Goal: Task Accomplishment & Management: Manage account settings

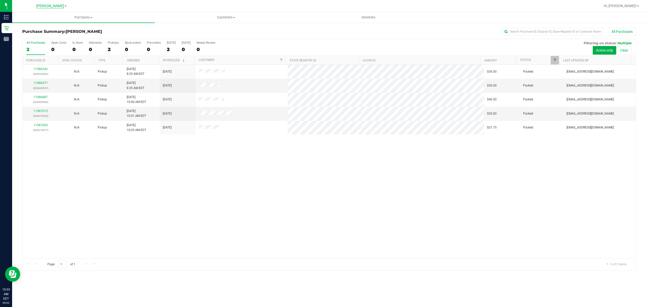
drag, startPoint x: 245, startPoint y: 161, endPoint x: 55, endPoint y: 7, distance: 244.7
click at [241, 155] on div "11986342 (326633832) N/A Pickup [DATE] 8:35 AM EDT 9/22/2025 $36.00 Packed [EMA…" at bounding box center [329, 161] width 614 height 193
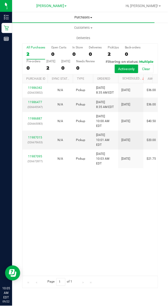
click at [83, 18] on span "Purchases" at bounding box center [83, 17] width 143 height 5
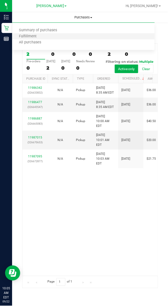
click at [56, 37] on li "Fulfillment" at bounding box center [83, 37] width 143 height 6
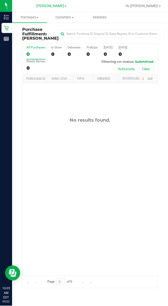
click at [115, 198] on div "No results found." at bounding box center [89, 196] width 135 height 227
click at [98, 204] on div "No results found." at bounding box center [89, 196] width 135 height 227
click at [96, 146] on div "No results found." at bounding box center [89, 196] width 135 height 227
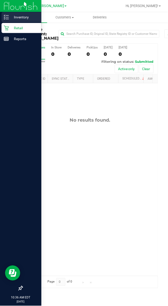
click at [5, 18] on icon at bounding box center [6, 17] width 5 height 5
click at [10, 18] on p "Inventory" at bounding box center [24, 17] width 30 height 6
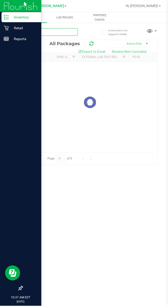
click at [55, 34] on input "text" at bounding box center [50, 32] width 56 height 8
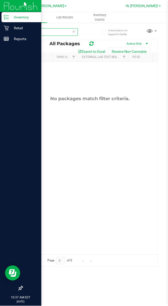
type input "cotton"
drag, startPoint x: 98, startPoint y: 106, endPoint x: 55, endPoint y: 74, distance: 53.8
click at [98, 105] on div "No packages match filter criteria." at bounding box center [89, 175] width 135 height 227
click at [73, 32] on icon at bounding box center [74, 31] width 4 height 6
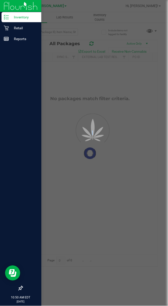
click at [73, 32] on div at bounding box center [84, 153] width 168 height 306
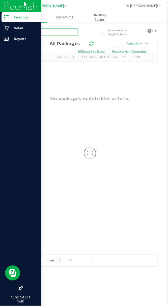
click at [58, 32] on input "text" at bounding box center [50, 32] width 56 height 8
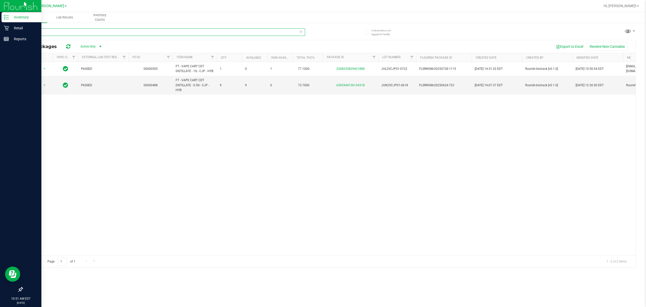
click at [115, 35] on input "cjp" at bounding box center [163, 32] width 283 height 8
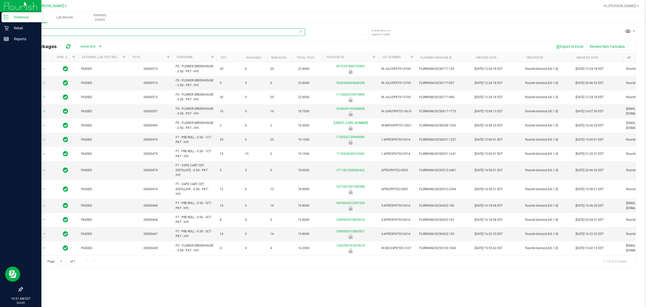
type input "pkt"
click at [4, 21] on div "Inventory" at bounding box center [22, 17] width 40 height 10
click at [4, 28] on icon at bounding box center [6, 28] width 5 height 5
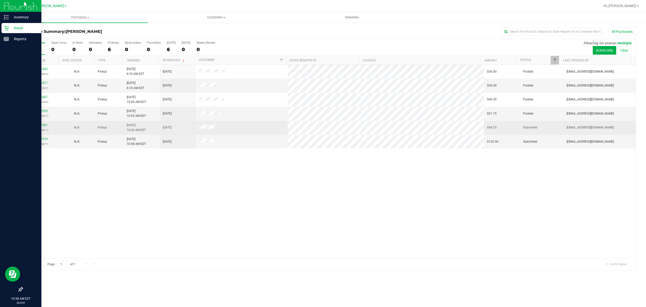
click at [41, 127] on div "11987487 (326683811)" at bounding box center [41, 128] width 30 height 10
click at [43, 125] on link "11987487" at bounding box center [41, 125] width 14 height 4
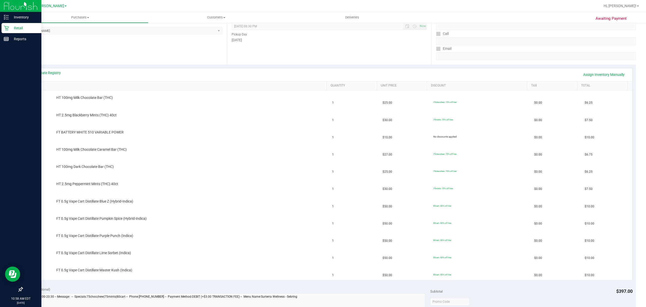
scroll to position [101, 0]
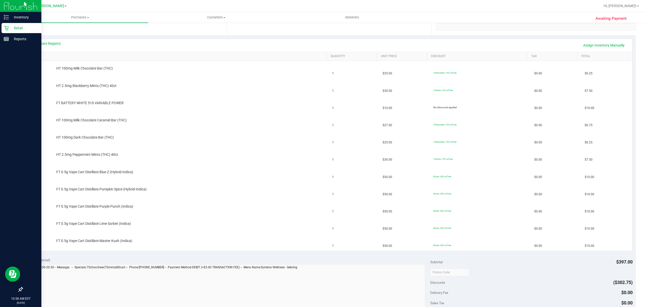
click at [89, 55] on link "SKU" at bounding box center [177, 56] width 295 height 4
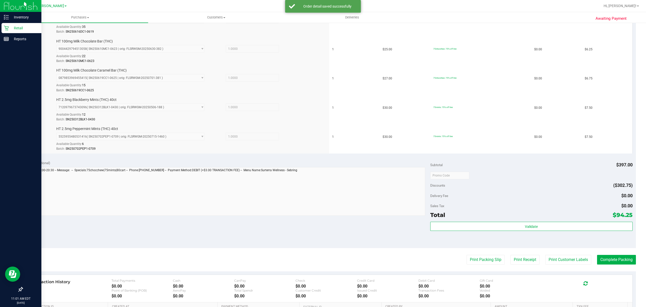
scroll to position [370, 0]
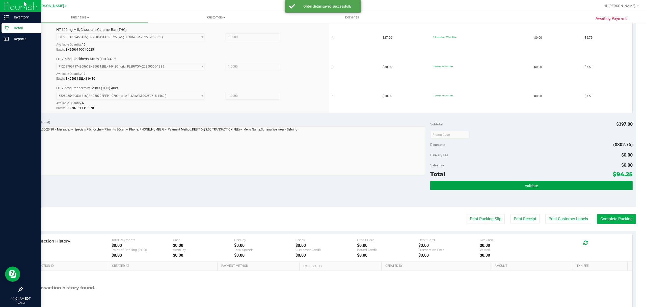
click at [495, 186] on button "Validate" at bounding box center [531, 185] width 202 height 9
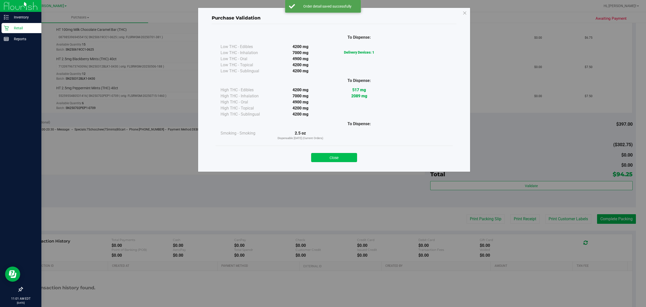
click at [325, 162] on button "Close" at bounding box center [334, 157] width 46 height 9
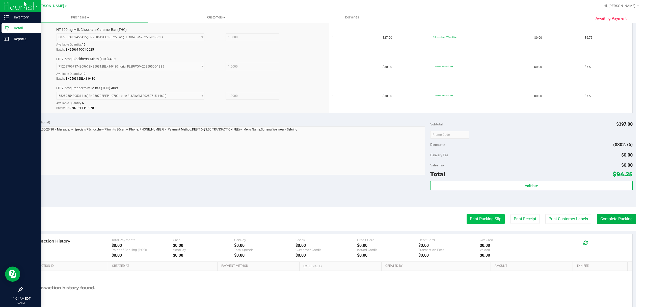
click at [487, 222] on button "Print Packing Slip" at bounding box center [486, 219] width 38 height 10
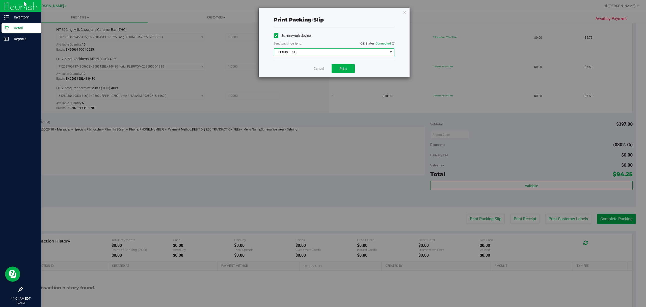
click at [339, 52] on span "EPSON - G2G" at bounding box center [331, 51] width 114 height 7
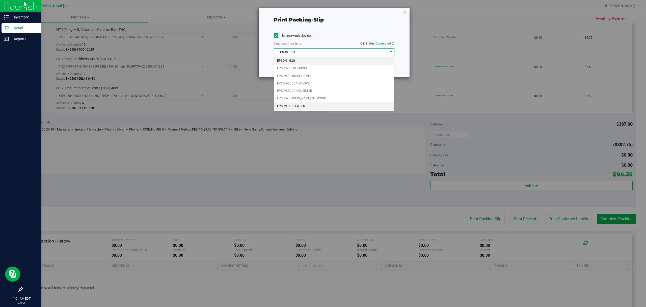
click at [323, 109] on li "EPSON-BUGLEWEED" at bounding box center [334, 106] width 120 height 8
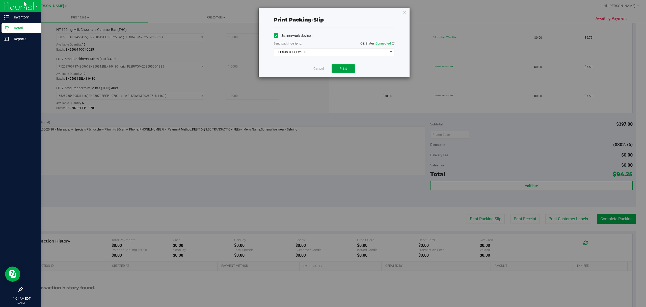
click at [345, 66] on button "Print" at bounding box center [343, 68] width 23 height 9
click at [323, 68] on link "Cancel" at bounding box center [319, 68] width 11 height 5
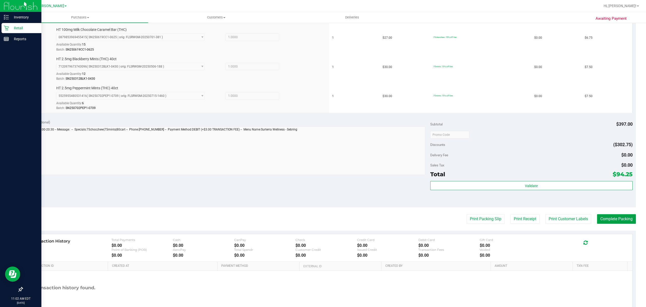
click at [609, 223] on button "Complete Packing" at bounding box center [616, 219] width 39 height 10
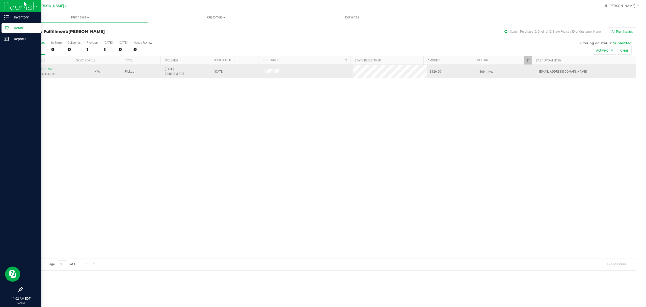
click at [50, 76] on p "(326686871)" at bounding box center [48, 73] width 44 height 5
click at [41, 77] on td "11987579 (326686871)" at bounding box center [47, 72] width 50 height 14
click at [47, 69] on link "11987579" at bounding box center [47, 69] width 14 height 4
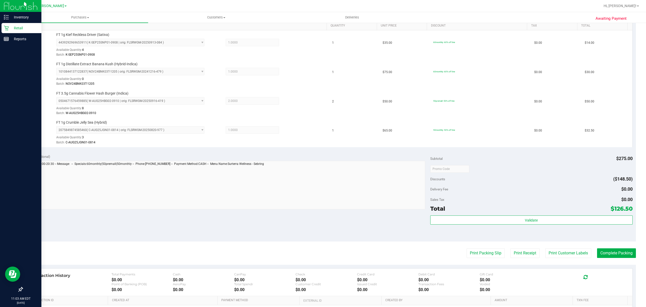
scroll to position [195, 0]
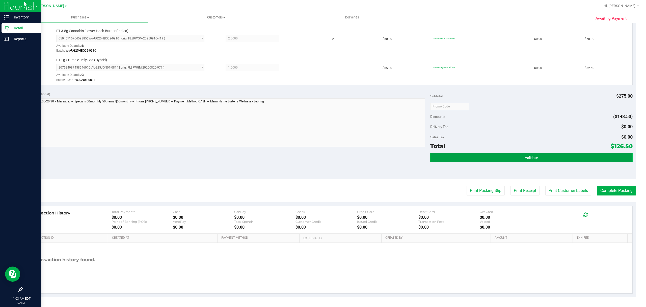
click at [534, 161] on button "Validate" at bounding box center [531, 157] width 202 height 9
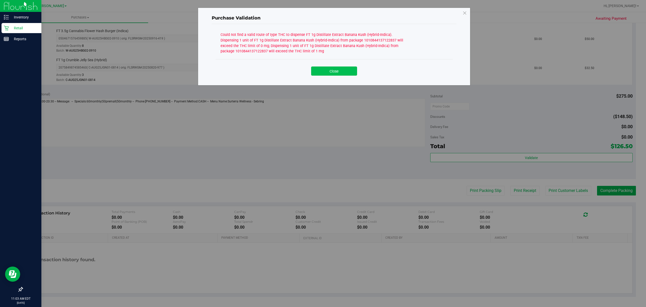
click at [331, 68] on button "Close" at bounding box center [334, 70] width 46 height 9
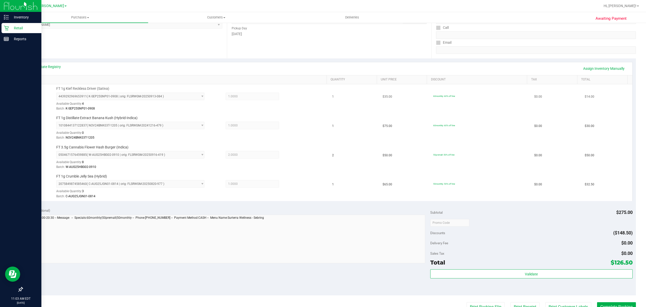
scroll to position [61, 0]
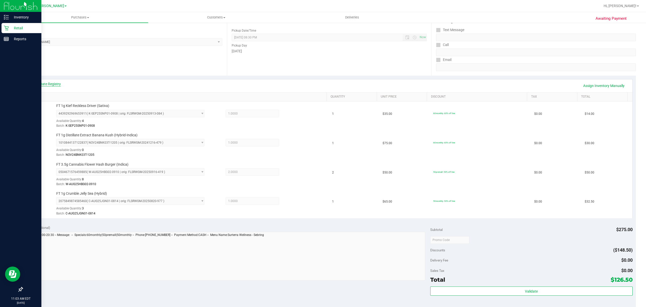
click at [46, 82] on link "View State Registry" at bounding box center [46, 83] width 30 height 5
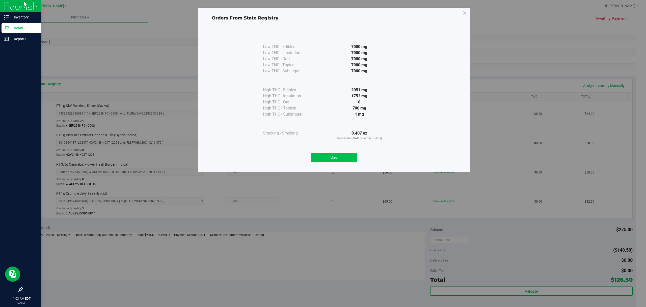
click at [333, 160] on button "Close" at bounding box center [334, 157] width 46 height 9
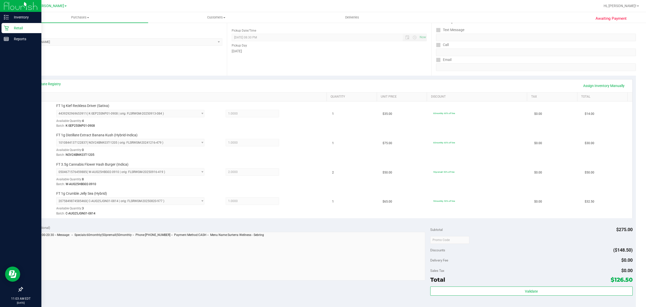
scroll to position [0, 0]
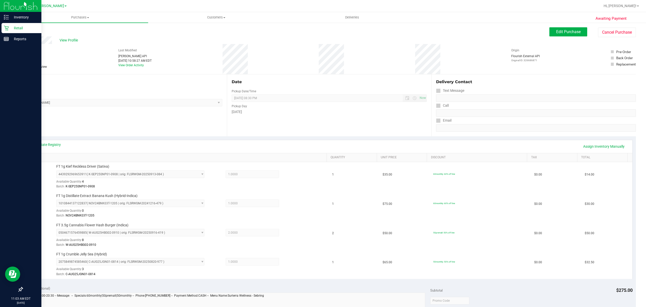
click at [614, 141] on div "View State Registry Assign Inventory Manually" at bounding box center [329, 146] width 607 height 13
click at [612, 143] on link "Assign Inventory Manually" at bounding box center [604, 146] width 48 height 9
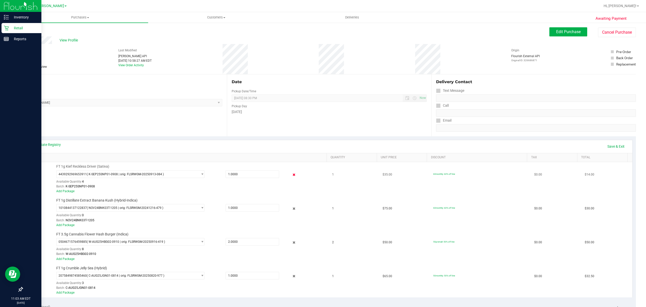
click at [291, 174] on icon at bounding box center [293, 175] width 5 height 6
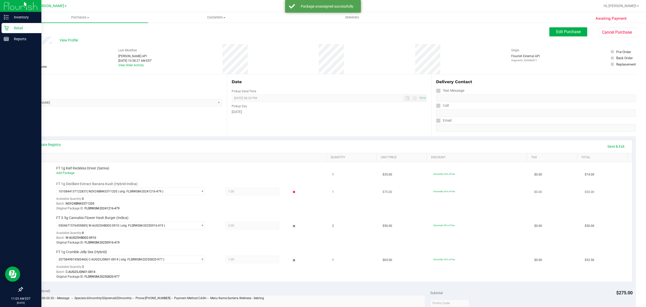
click at [291, 193] on icon at bounding box center [293, 192] width 5 height 6
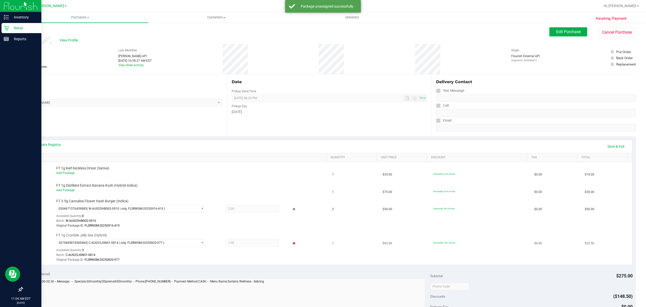
click at [291, 243] on icon at bounding box center [293, 243] width 5 height 6
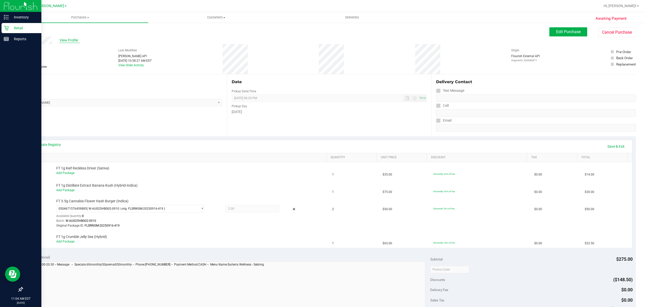
click at [72, 42] on span "View Profile" at bounding box center [70, 40] width 20 height 5
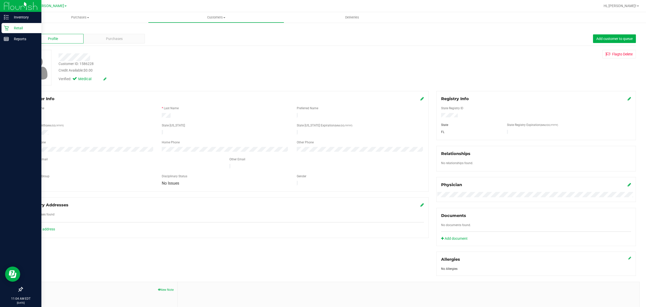
click at [89, 65] on div "Customer ID: 1586228" at bounding box center [76, 63] width 35 height 5
copy div "1586228"
click at [27, 28] on link "Back" at bounding box center [26, 30] width 9 height 4
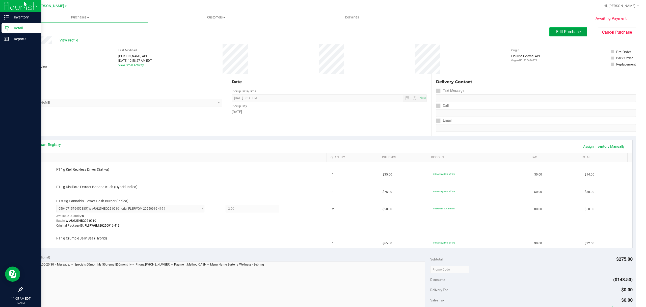
click at [570, 34] on span "Edit Purchase" at bounding box center [568, 31] width 24 height 5
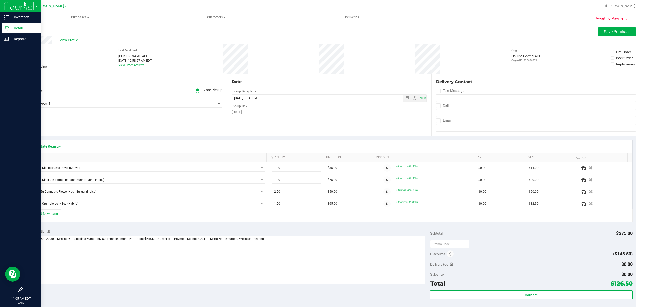
click at [28, 66] on label "Needs review" at bounding box center [34, 66] width 25 height 5
click at [0, 0] on input "Needs review" at bounding box center [0, 0] width 0 height 0
click at [354, 262] on textarea at bounding box center [226, 260] width 400 height 48
type textarea "[DATE] 09:00-20:30 -- Message: -- Specials:60monthly|50premall|50monthly -- Pho…"
click at [611, 33] on span "Save Purchase" at bounding box center [617, 31] width 27 height 5
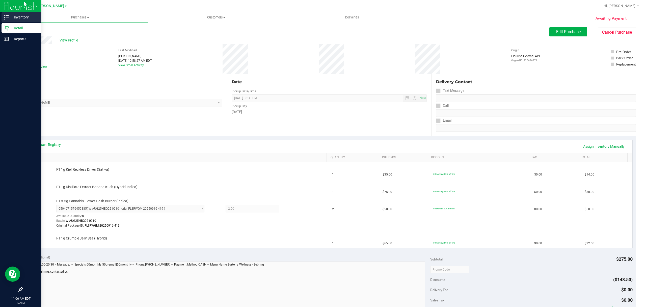
click at [3, 20] on div "Inventory" at bounding box center [22, 17] width 40 height 10
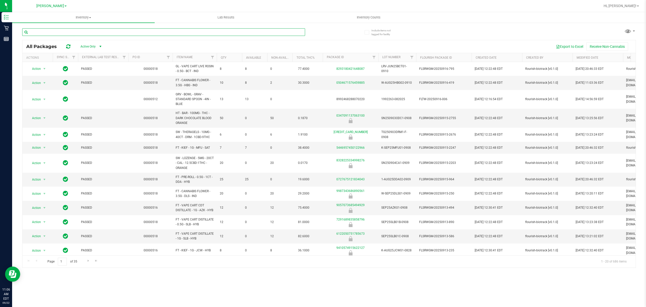
click at [120, 30] on input "text" at bounding box center [163, 32] width 283 height 8
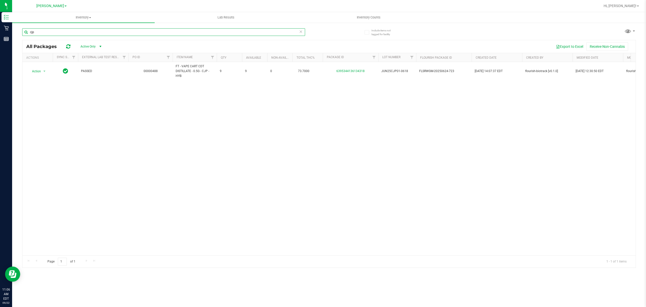
click at [170, 29] on input "cjp" at bounding box center [163, 32] width 283 height 8
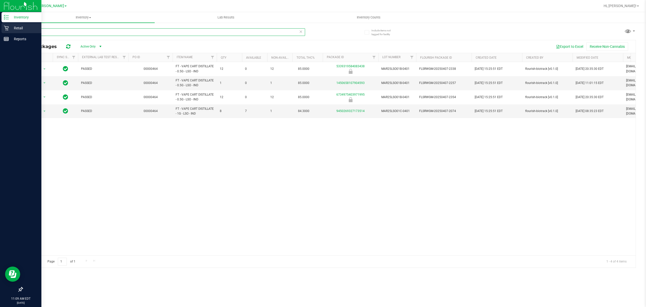
type input "lso"
click at [15, 30] on p "Retail" at bounding box center [24, 28] width 30 height 6
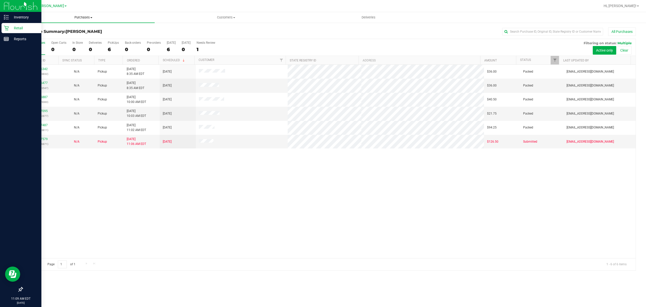
click at [78, 18] on span "Purchases" at bounding box center [83, 17] width 143 height 5
click at [71, 37] on li "Fulfillment" at bounding box center [83, 37] width 143 height 6
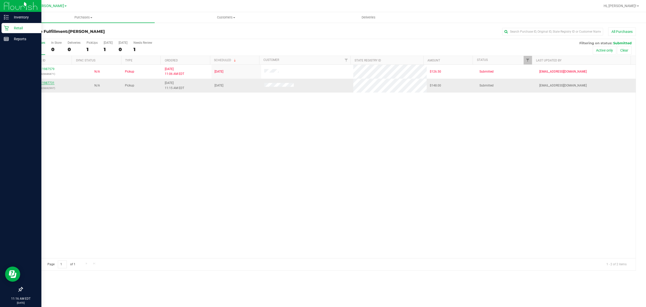
click at [48, 84] on link "11987731" at bounding box center [47, 83] width 14 height 4
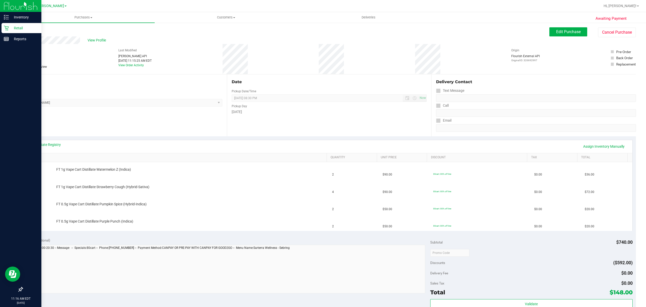
click at [100, 159] on link "SKU" at bounding box center [177, 157] width 295 height 4
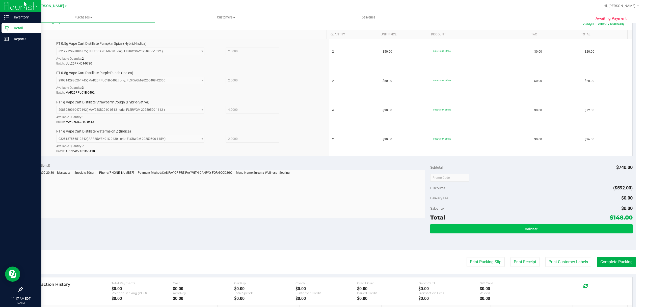
scroll to position [135, 0]
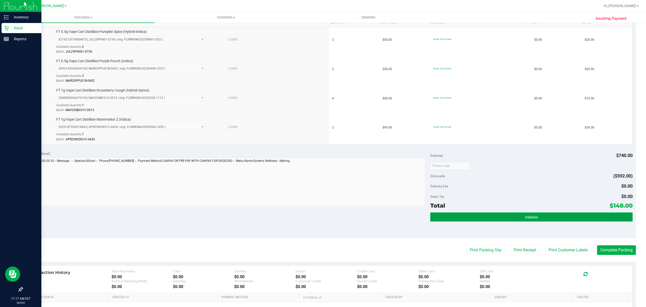
click at [454, 216] on button "Validate" at bounding box center [531, 216] width 202 height 9
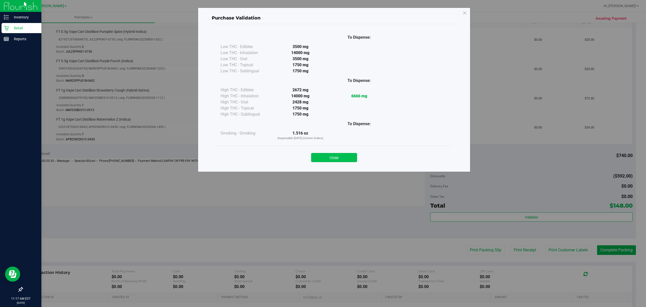
click at [341, 154] on button "Close" at bounding box center [334, 157] width 46 height 9
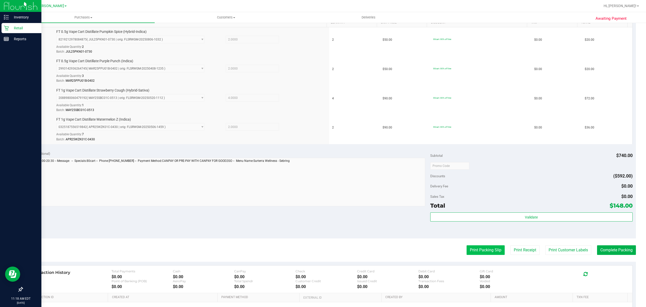
click at [482, 251] on button "Print Packing Slip" at bounding box center [486, 250] width 38 height 10
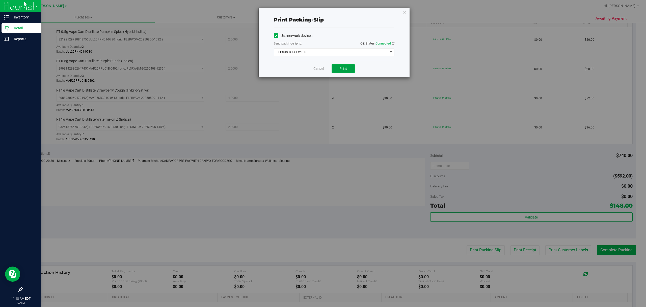
click at [346, 67] on span "Print" at bounding box center [344, 68] width 8 height 4
click at [317, 67] on link "Cancel" at bounding box center [319, 68] width 11 height 5
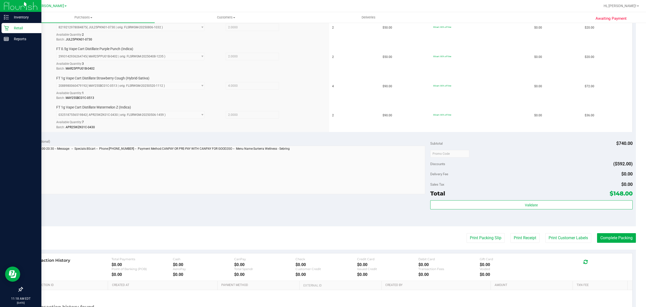
scroll to position [168, 0]
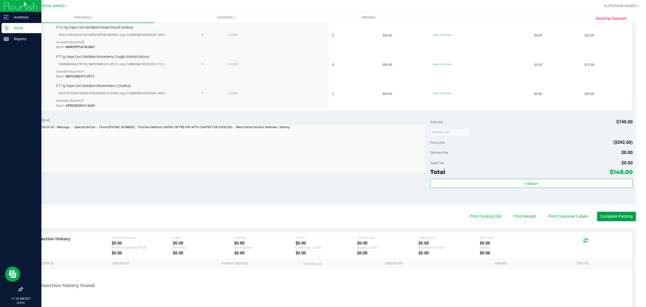
click at [603, 215] on button "Complete Packing" at bounding box center [616, 216] width 39 height 10
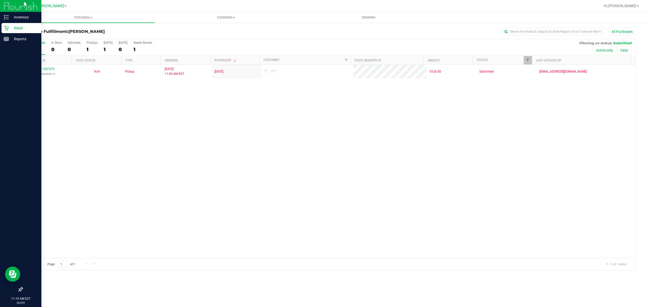
click at [233, 143] on div "11987579 (326686871) N/A Pickup [DATE] 11:06 AM EDT 9/22/2025 $126.50 Submitted…" at bounding box center [329, 161] width 614 height 193
click at [449, 190] on div "11987579 (326686871) N/A Pickup [DATE] 11:06 AM EDT 9/22/2025 $126.50 Submitted…" at bounding box center [329, 161] width 614 height 193
click at [6, 42] on div "Reports" at bounding box center [22, 39] width 40 height 10
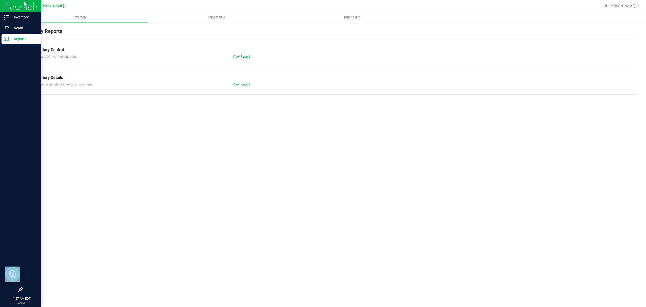
click at [259, 165] on div "Inventory Point of Sale Purchasing Inventory Reports Inventory Control Summary …" at bounding box center [329, 159] width 634 height 294
click at [10, 29] on p "Retail" at bounding box center [24, 28] width 30 height 6
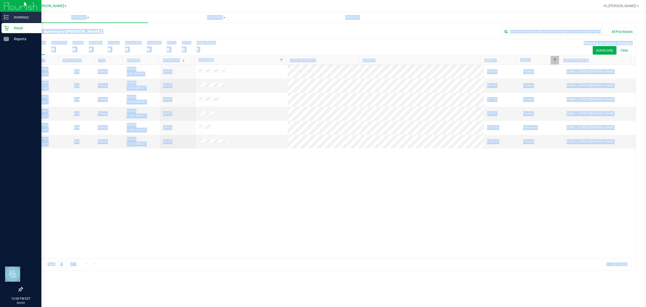
click at [6, 14] on div "Inventory" at bounding box center [22, 17] width 40 height 10
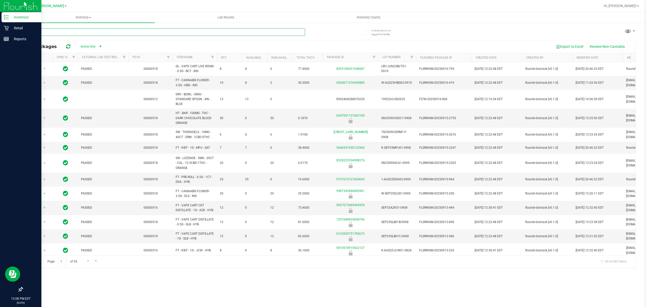
click at [95, 33] on input "text" at bounding box center [163, 32] width 283 height 8
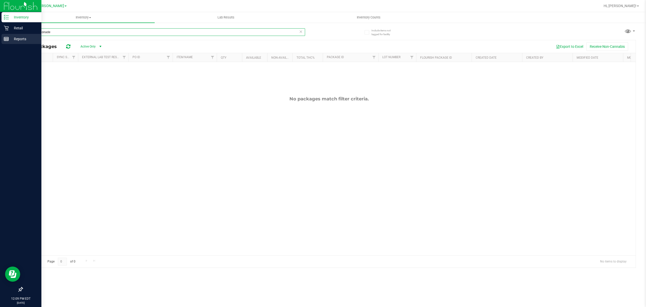
type input "pink lemonade"
click at [2, 37] on div "Reports" at bounding box center [22, 39] width 40 height 10
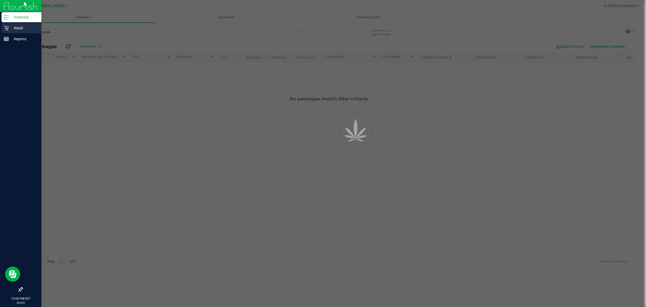
click at [3, 32] on div "Retail" at bounding box center [22, 28] width 40 height 10
